Goal: Task Accomplishment & Management: Use online tool/utility

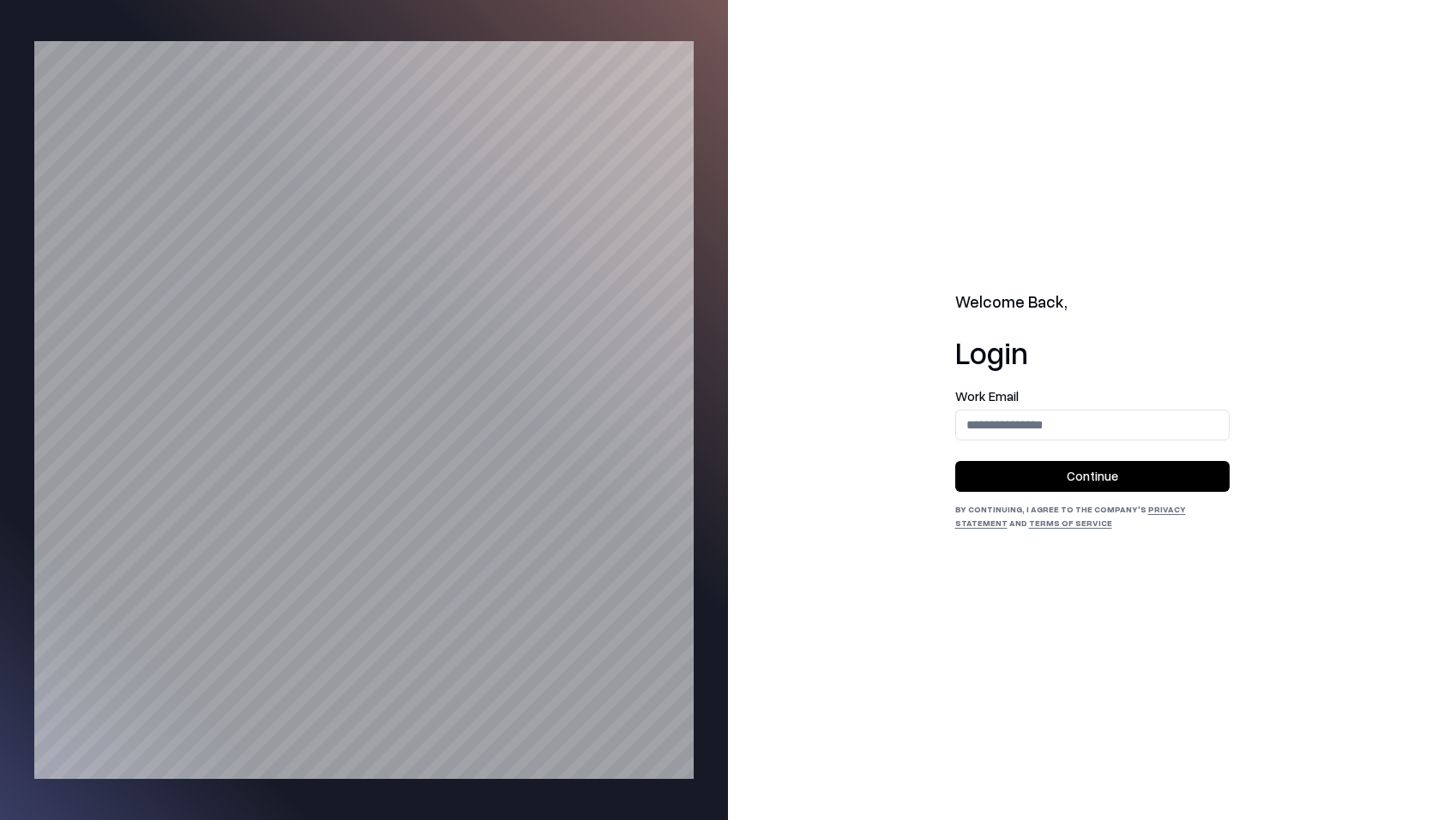
click at [1114, 418] on input "email" at bounding box center [1093, 425] width 272 height 32
type input "**********"
drag, startPoint x: 1152, startPoint y: 480, endPoint x: 1162, endPoint y: 481, distance: 10.0
click at [1152, 481] on button "Continue" at bounding box center [1093, 477] width 274 height 31
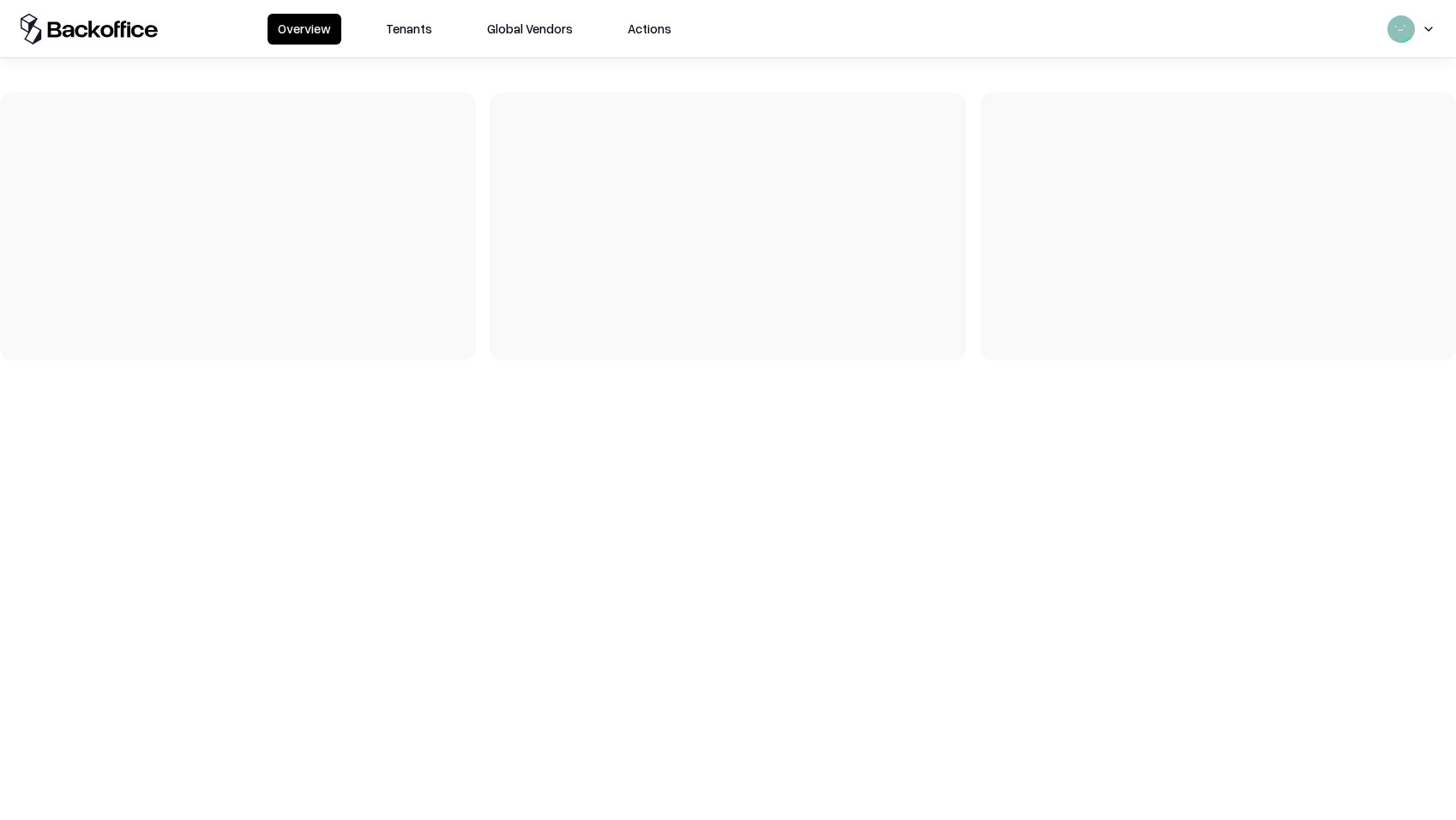
click at [421, 37] on button "Tenants" at bounding box center [408, 29] width 67 height 31
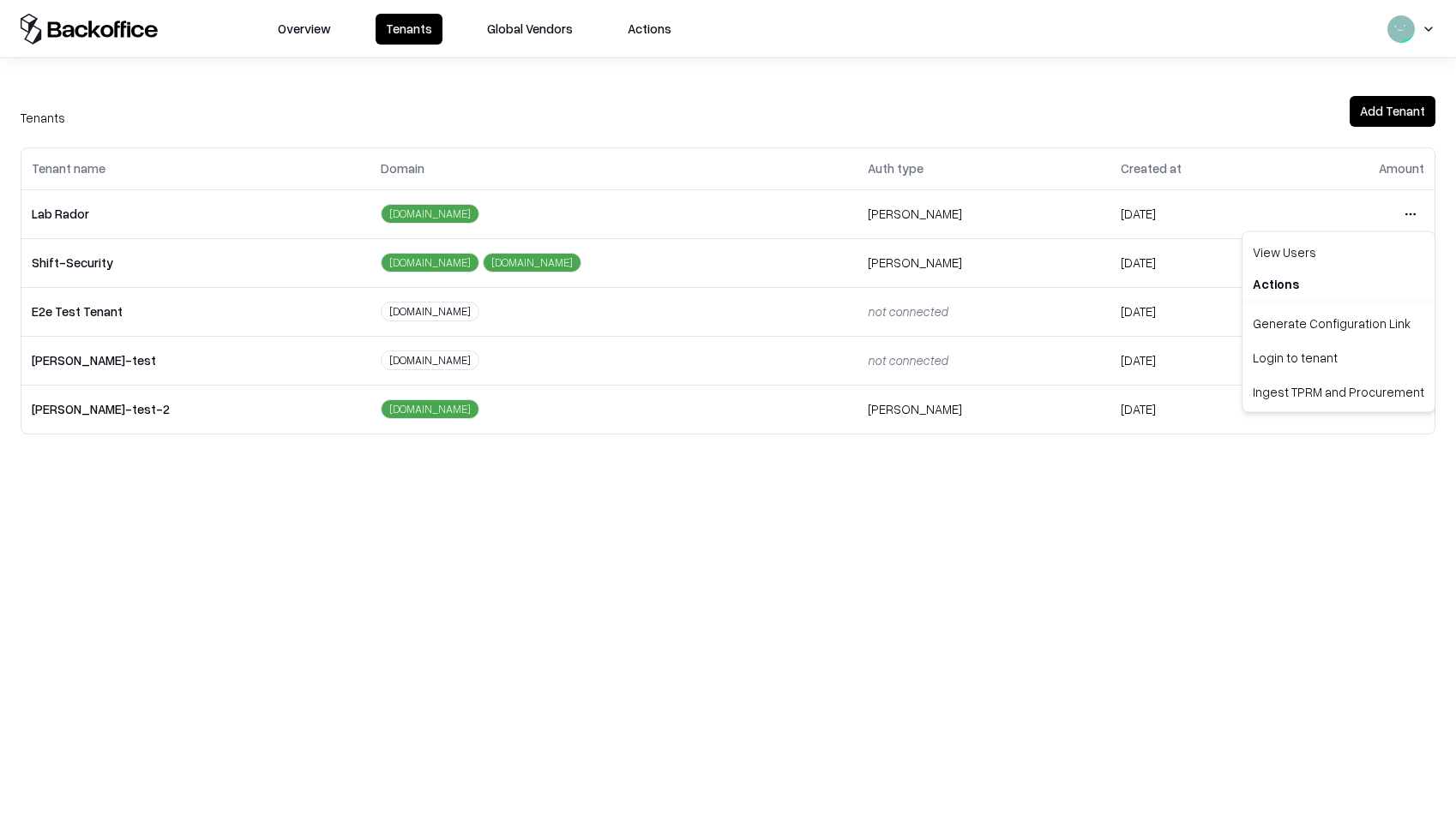
click at [1414, 205] on html "Overview Tenants Global Vendors Actions Tenants Add Tenant Tenant name Domain A…" at bounding box center [728, 410] width 1456 height 820
click at [1276, 359] on div "Login to tenant" at bounding box center [1339, 358] width 186 height 35
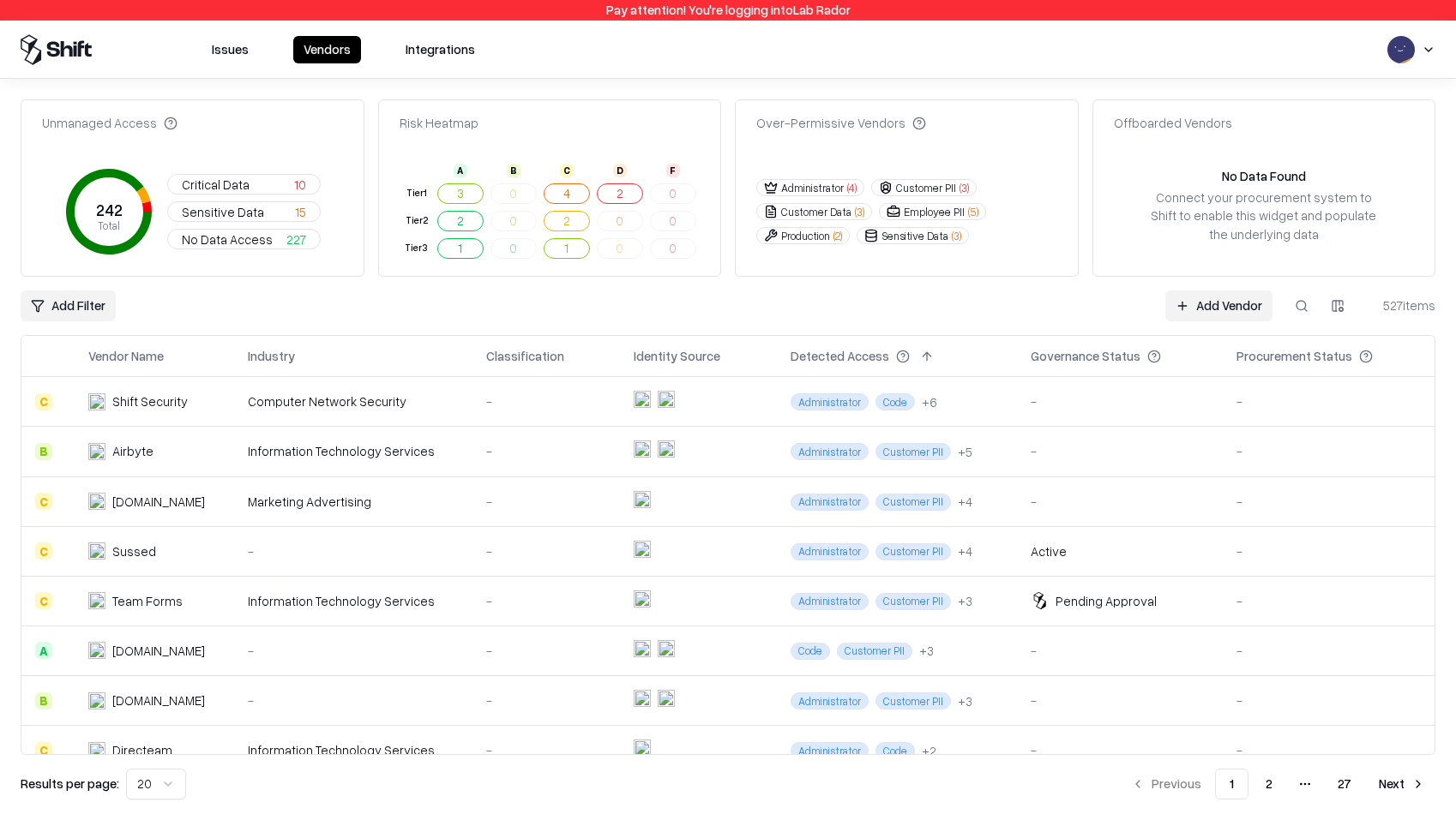
click at [1212, 303] on link "Add Vendor" at bounding box center [1219, 306] width 108 height 31
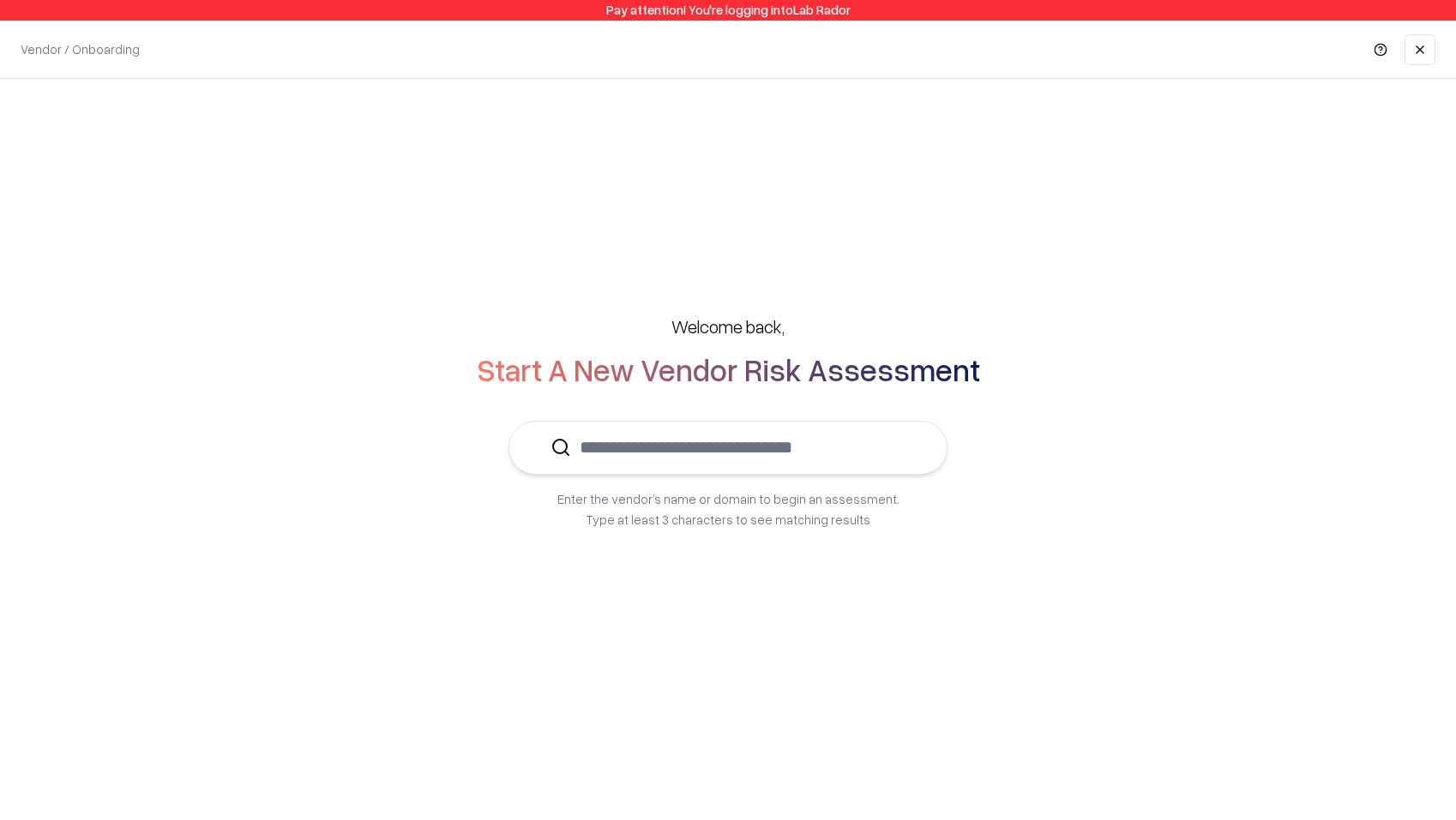
click at [705, 468] on input "text" at bounding box center [739, 448] width 335 height 52
click at [670, 491] on p "REASON CYBER" at bounding box center [637, 499] width 183 height 18
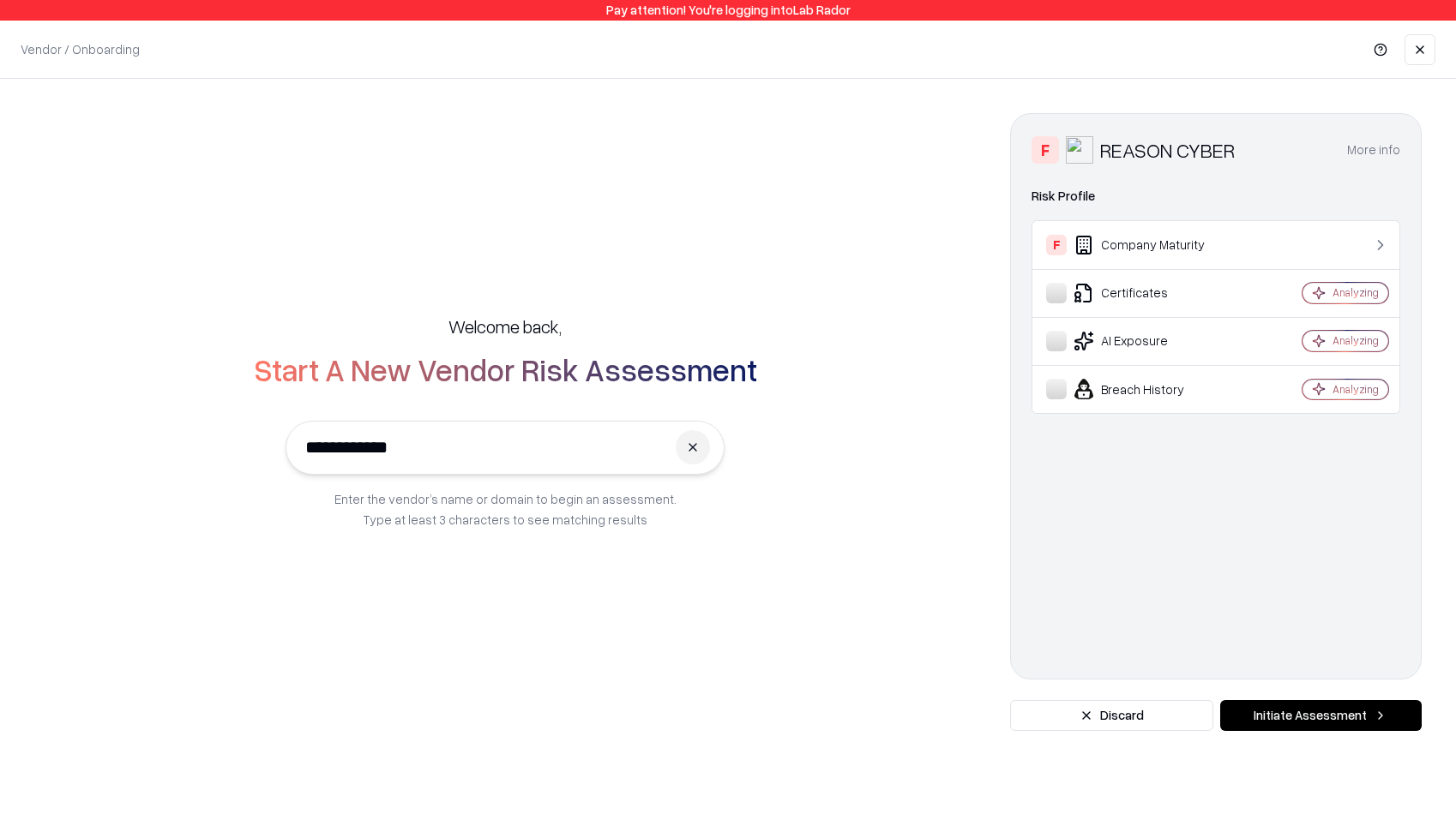
type input "**********"
click at [1270, 712] on button "Initiate Assessment" at bounding box center [1321, 716] width 201 height 31
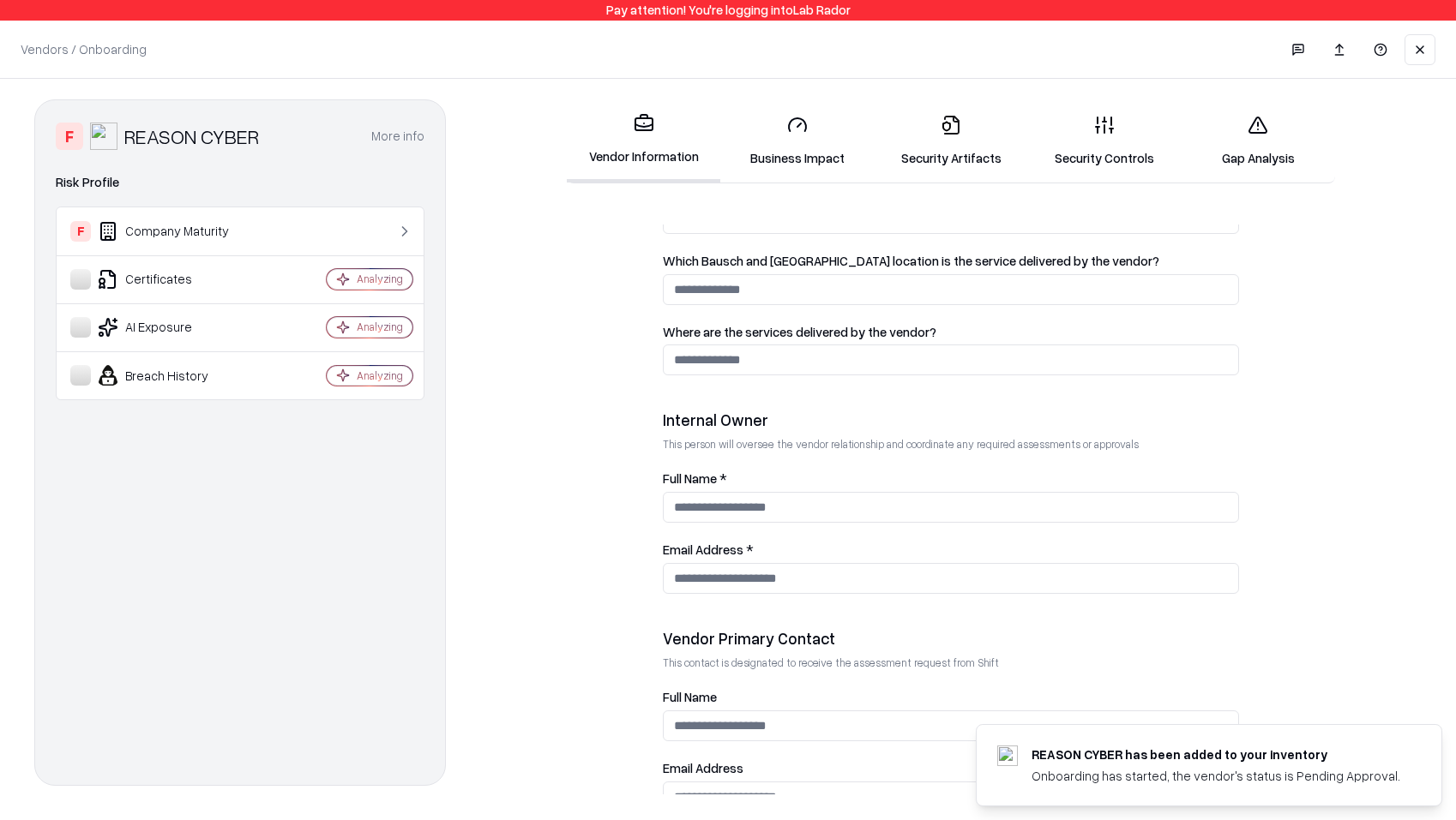
scroll to position [781, 0]
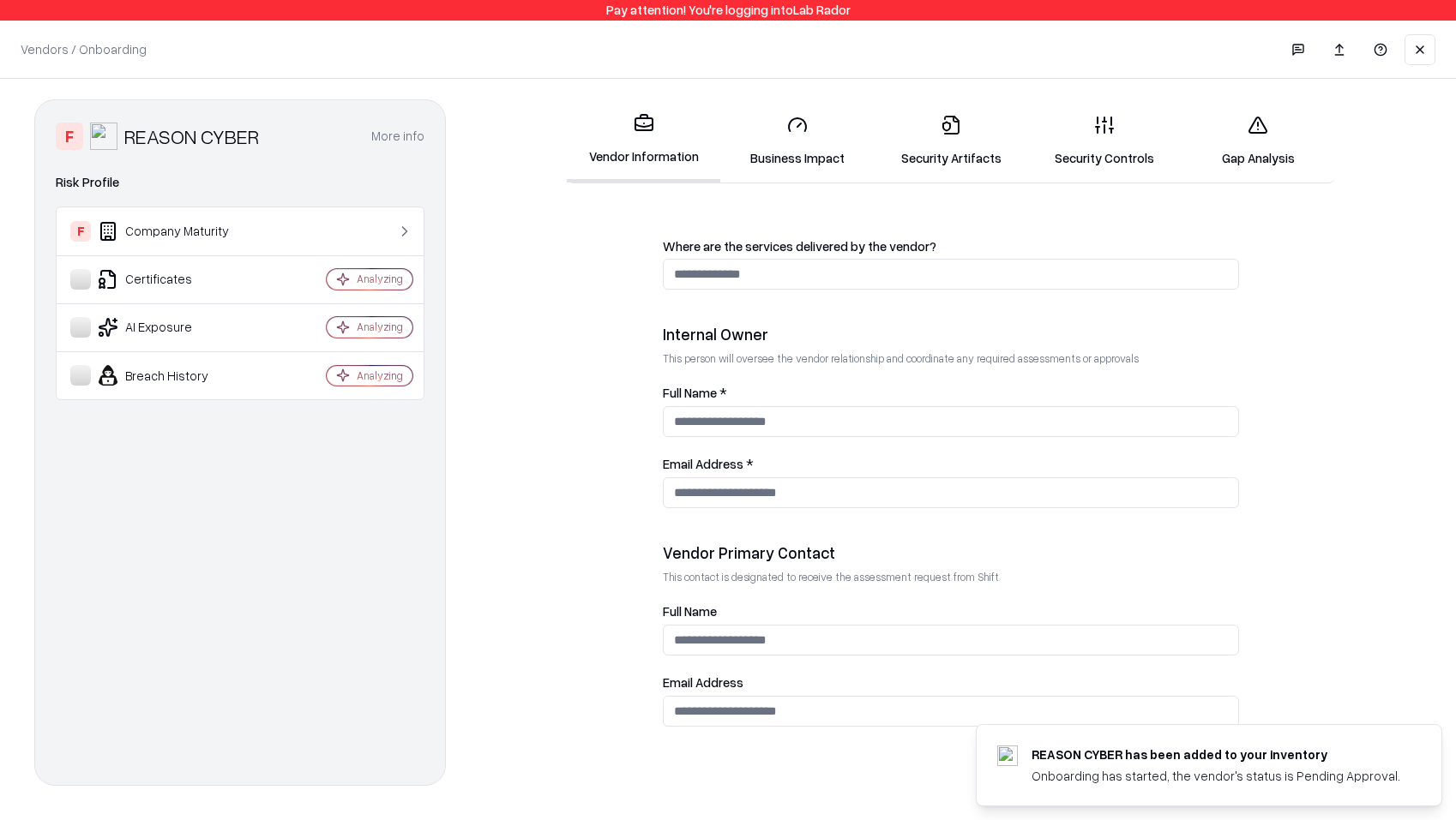
click at [1414, 44] on button at bounding box center [1420, 50] width 31 height 31
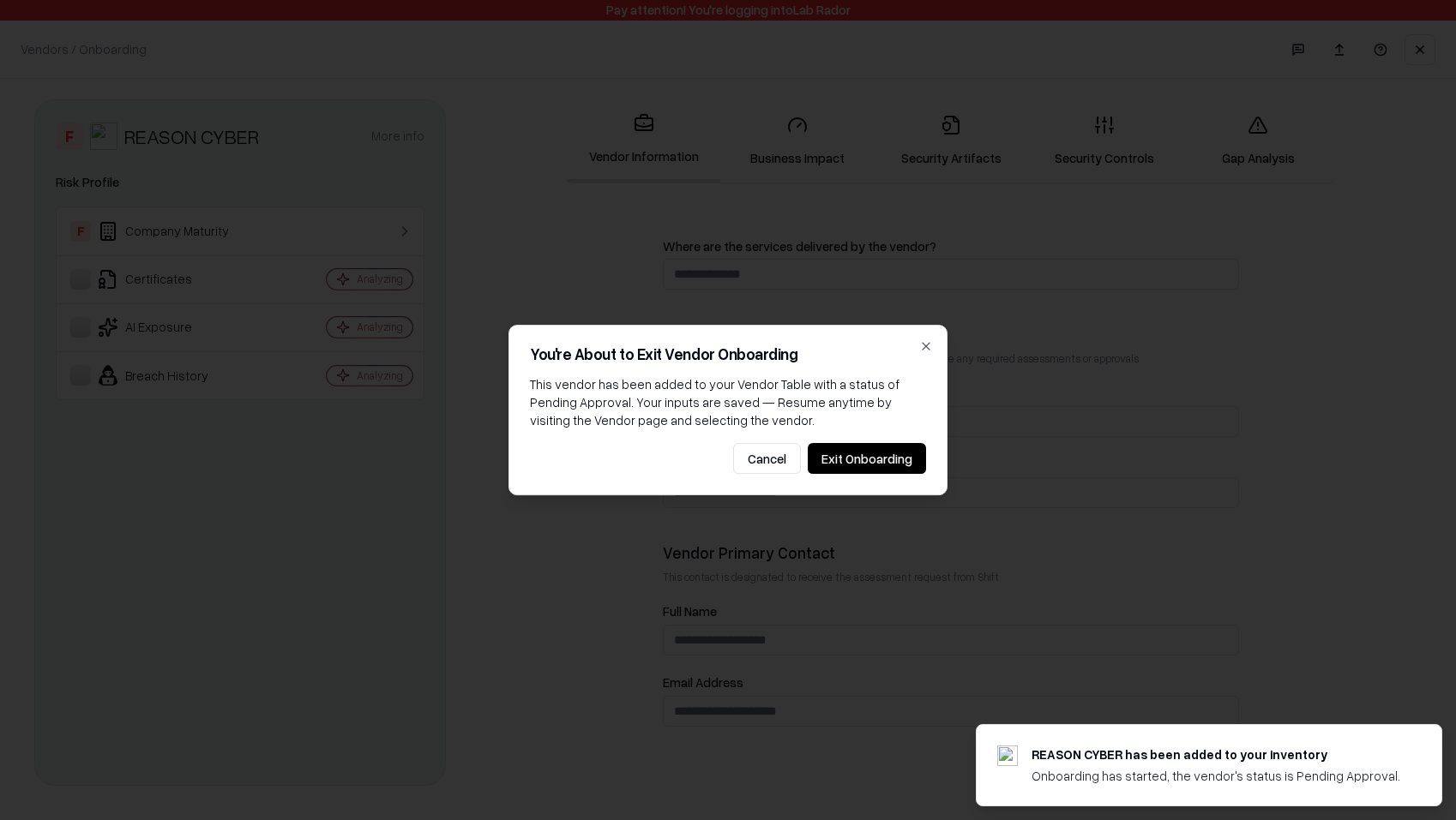
click at [883, 457] on button "Exit Onboarding" at bounding box center [867, 459] width 118 height 31
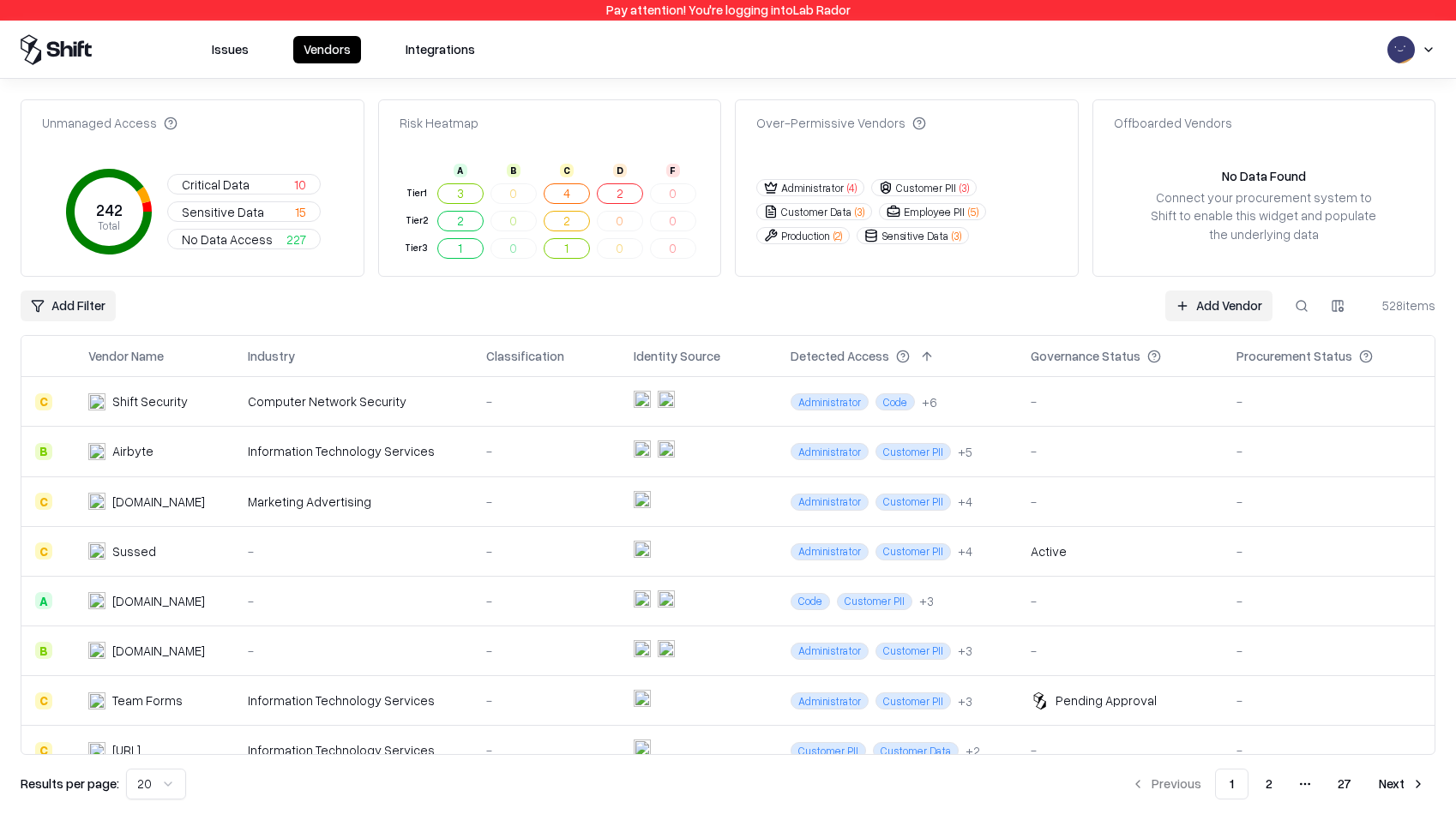
click at [1308, 316] on button at bounding box center [1302, 306] width 31 height 31
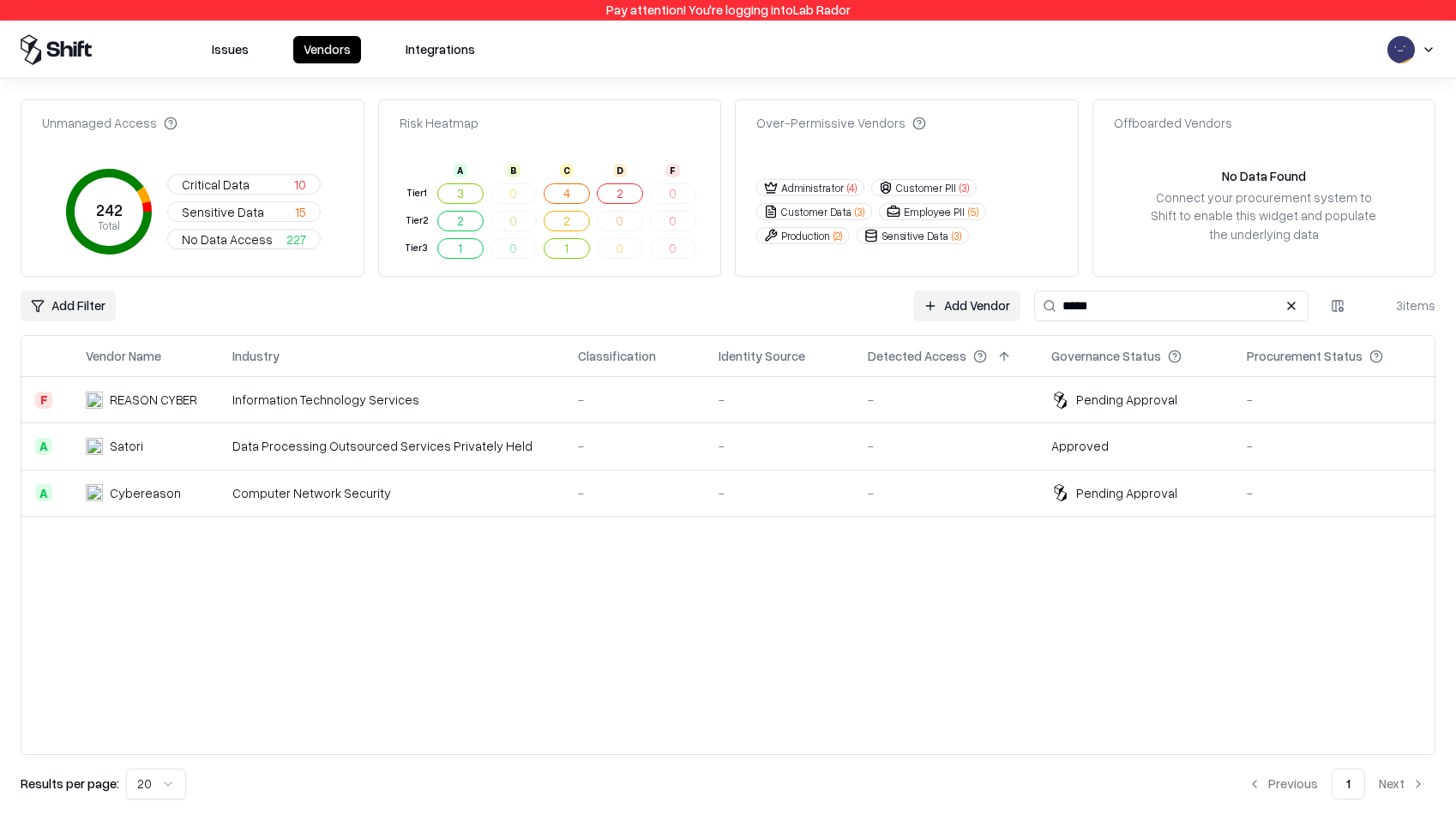
type input "*****"
click at [156, 489] on div "Cybereason" at bounding box center [146, 493] width 71 height 18
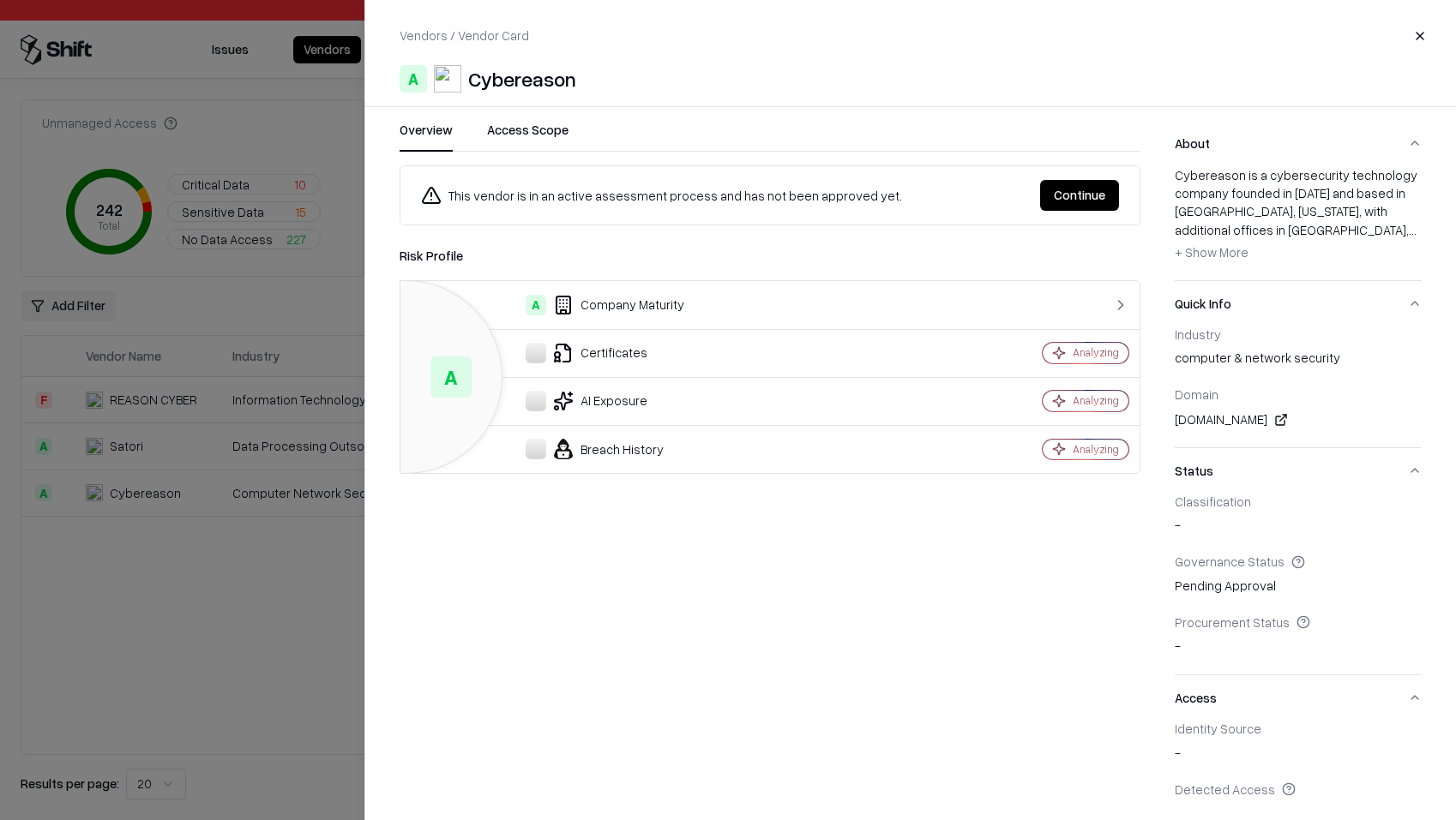
click at [1061, 186] on button "Continue" at bounding box center [1080, 196] width 79 height 31
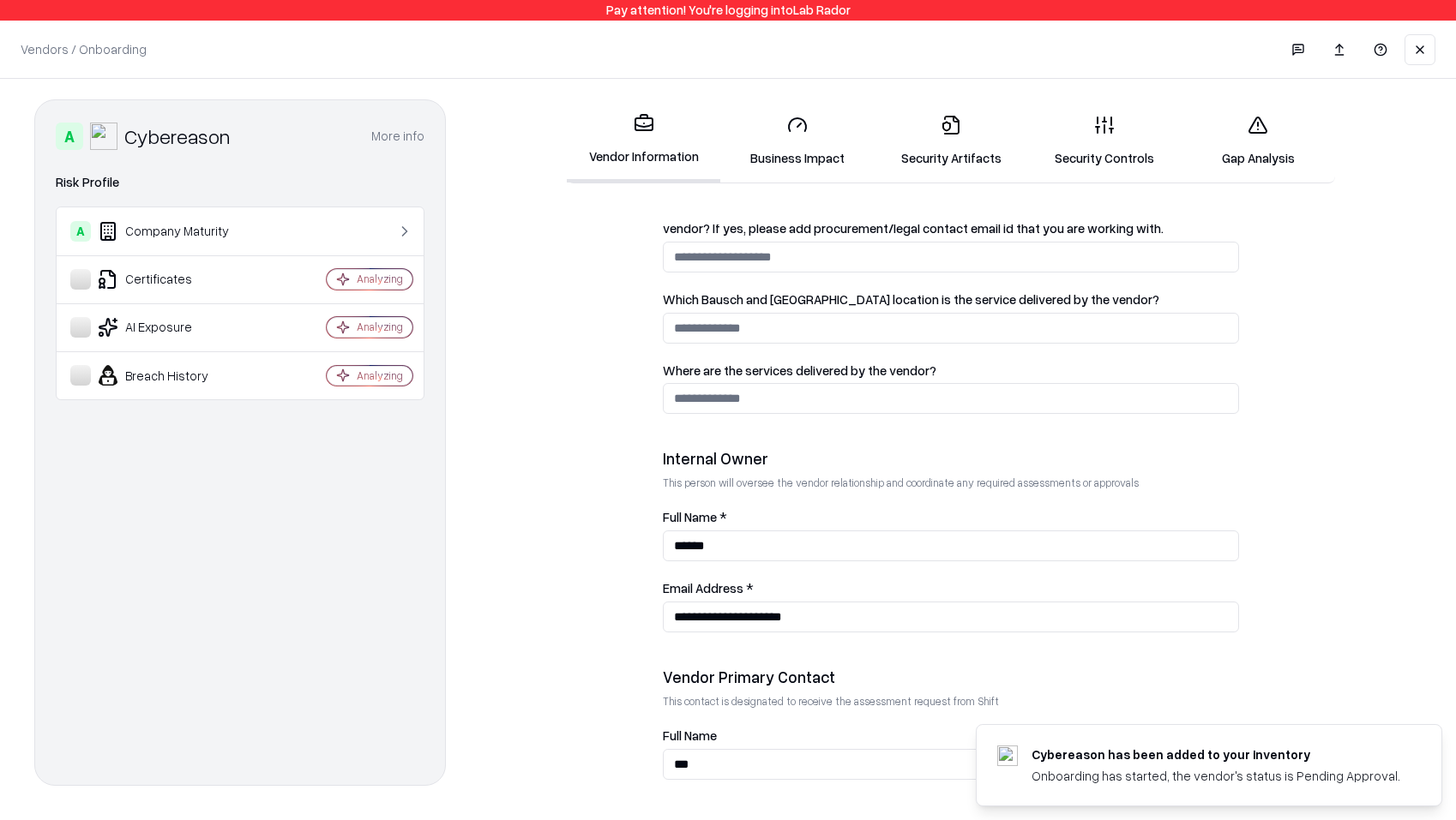
scroll to position [781, 0]
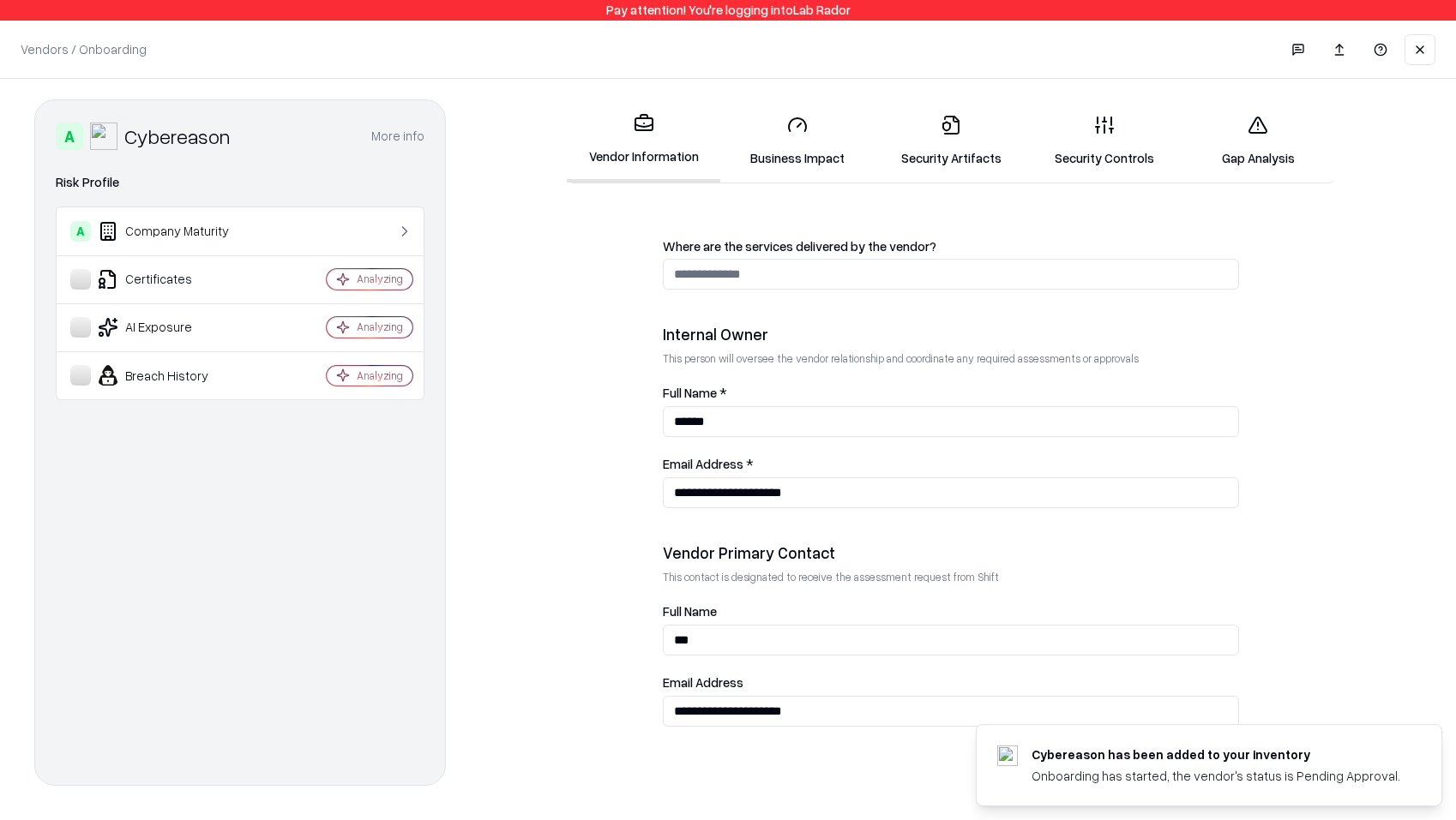
click at [940, 129] on link "Security Artifacts" at bounding box center [950, 141] width 153 height 80
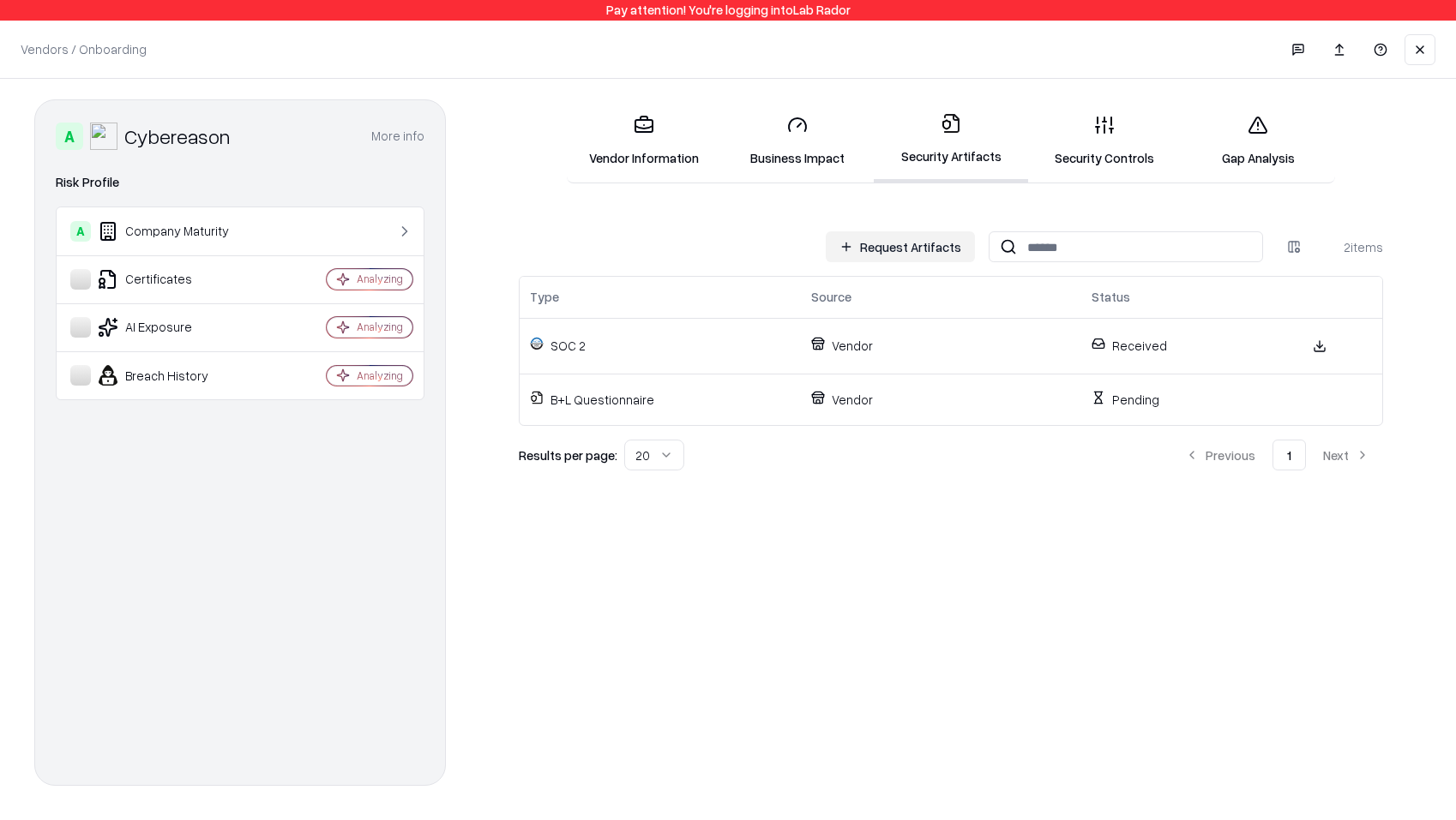
click at [657, 239] on div "Request Artifacts 2 items" at bounding box center [950, 247] width 865 height 31
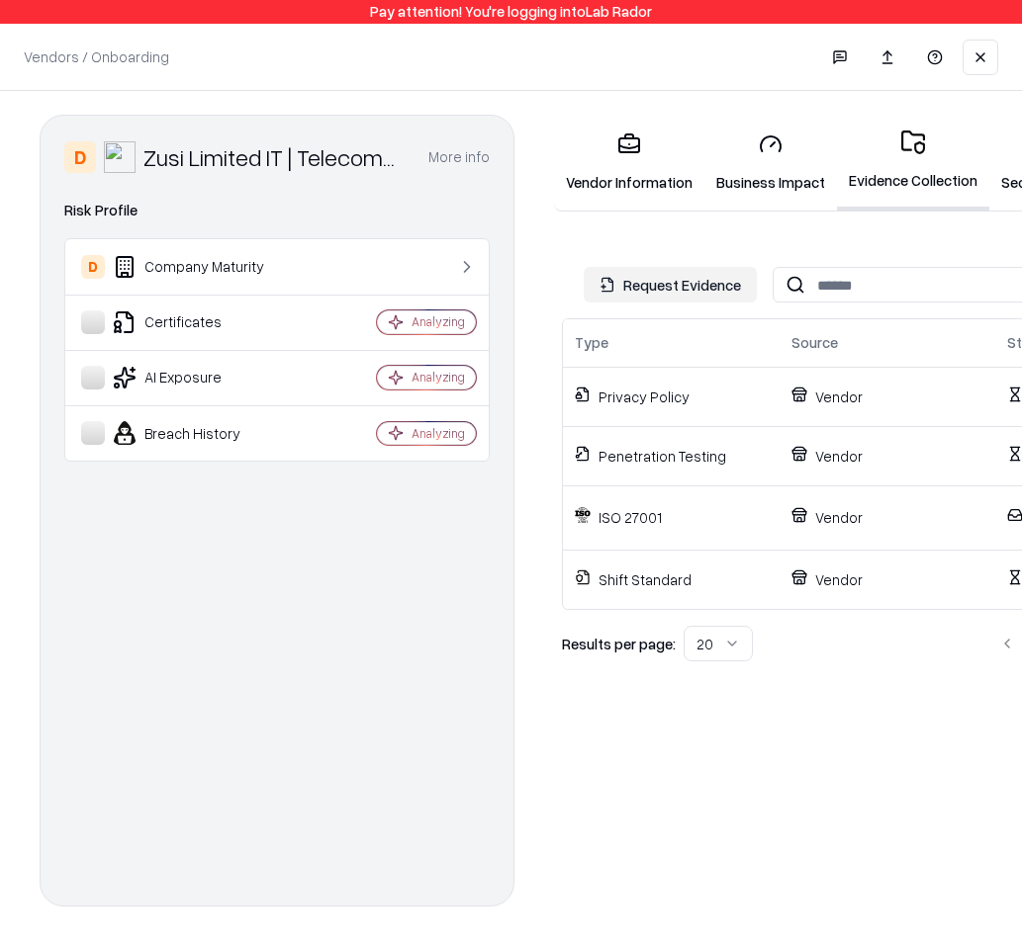
scroll to position [0, 196]
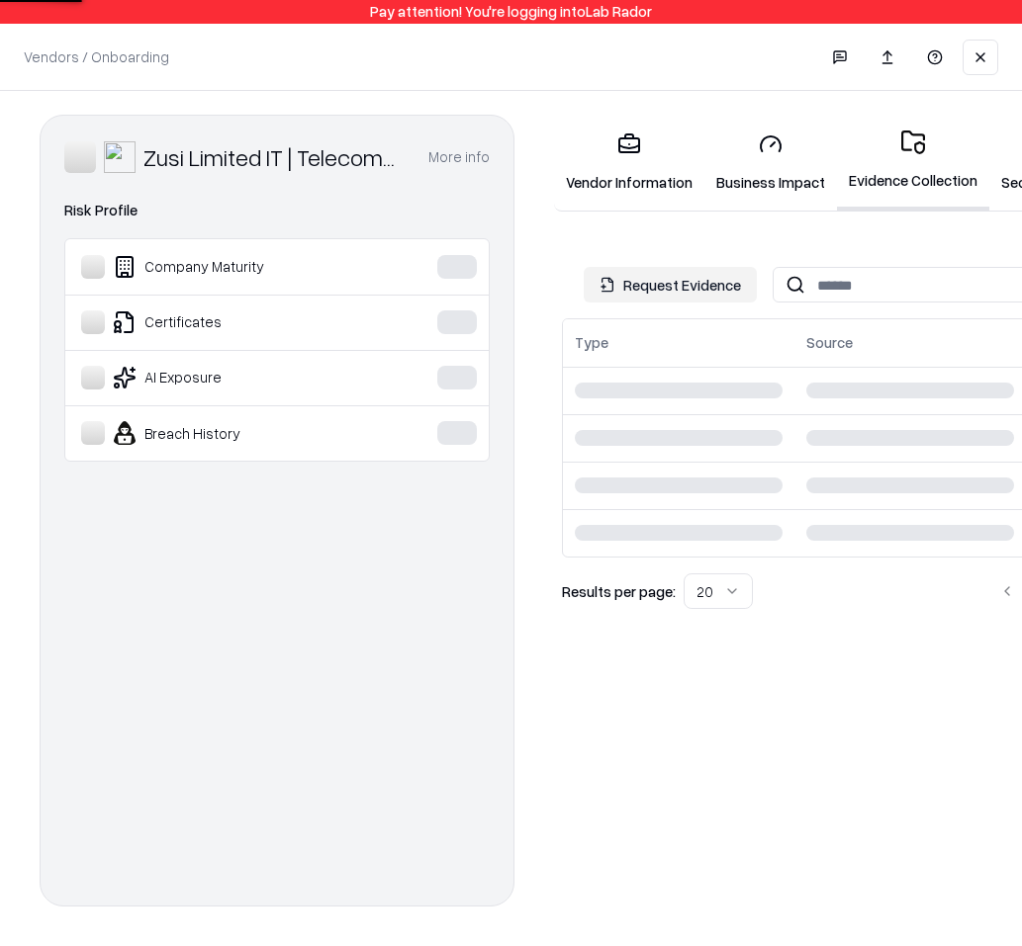
scroll to position [0, 196]
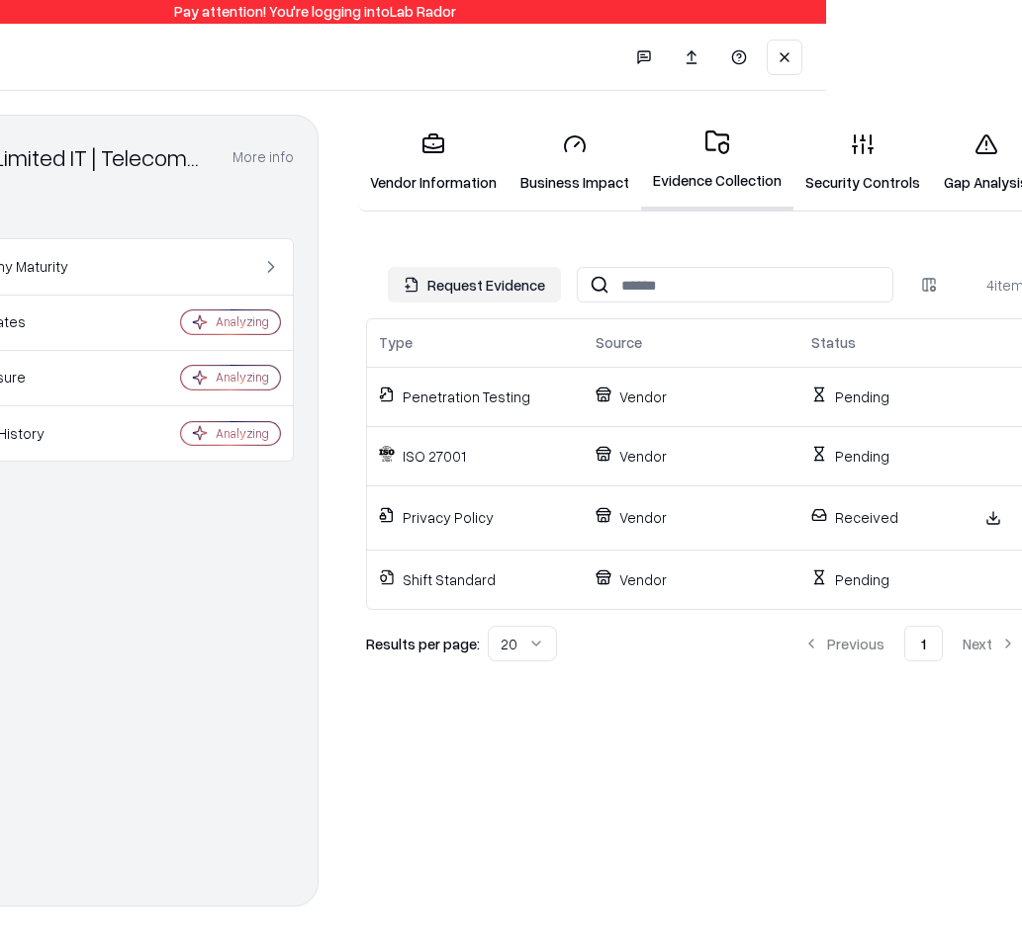
click at [534, 507] on p "Privacy Policy" at bounding box center [475, 517] width 193 height 21
